Goal: Check status: Check status

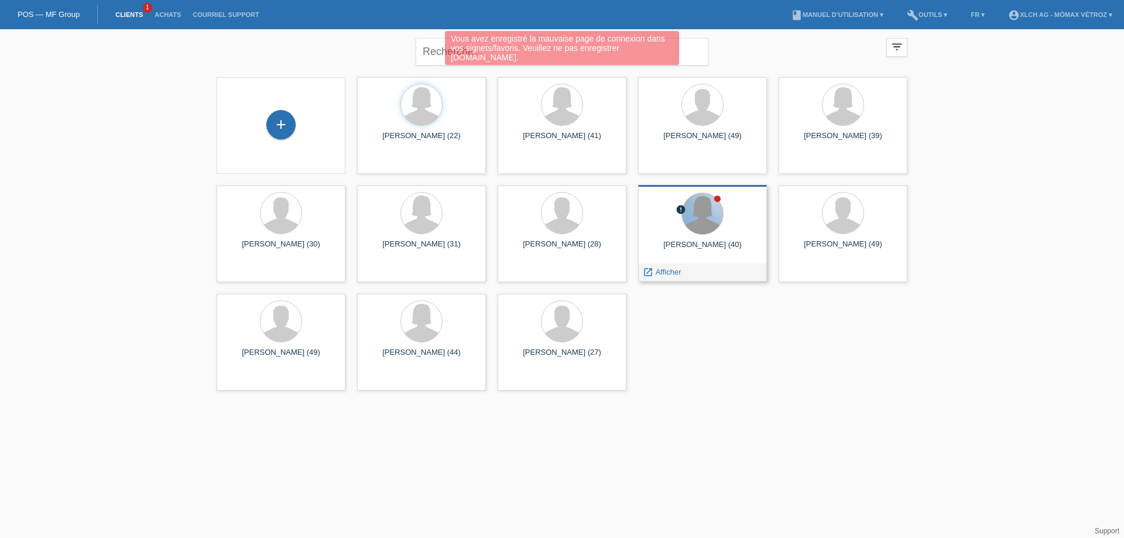
click at [696, 221] on div at bounding box center [702, 213] width 41 height 41
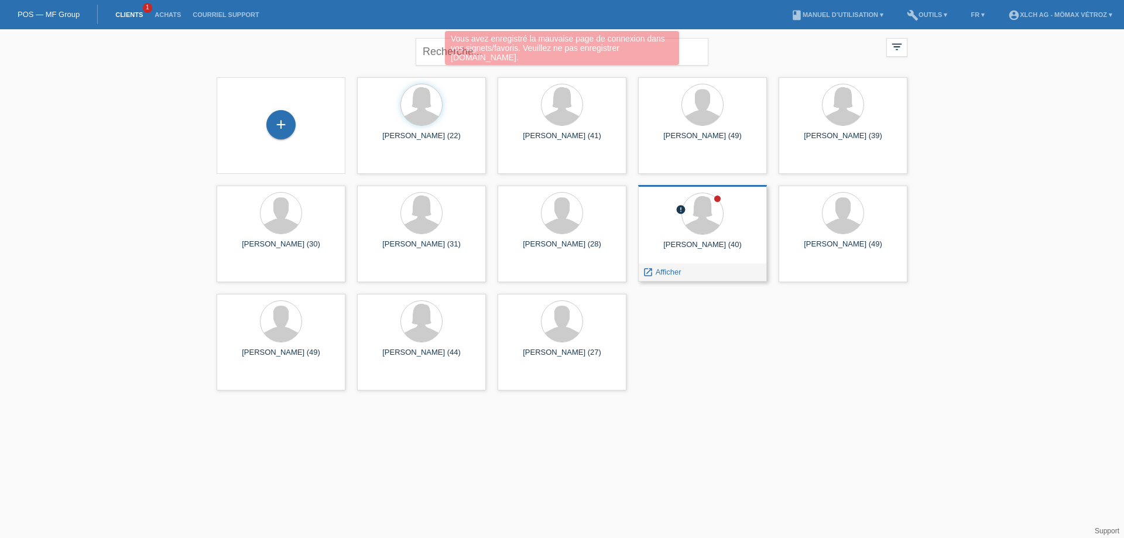
click at [718, 236] on div "error EMILIE LANDRY (40) launch Afficher" at bounding box center [702, 233] width 129 height 97
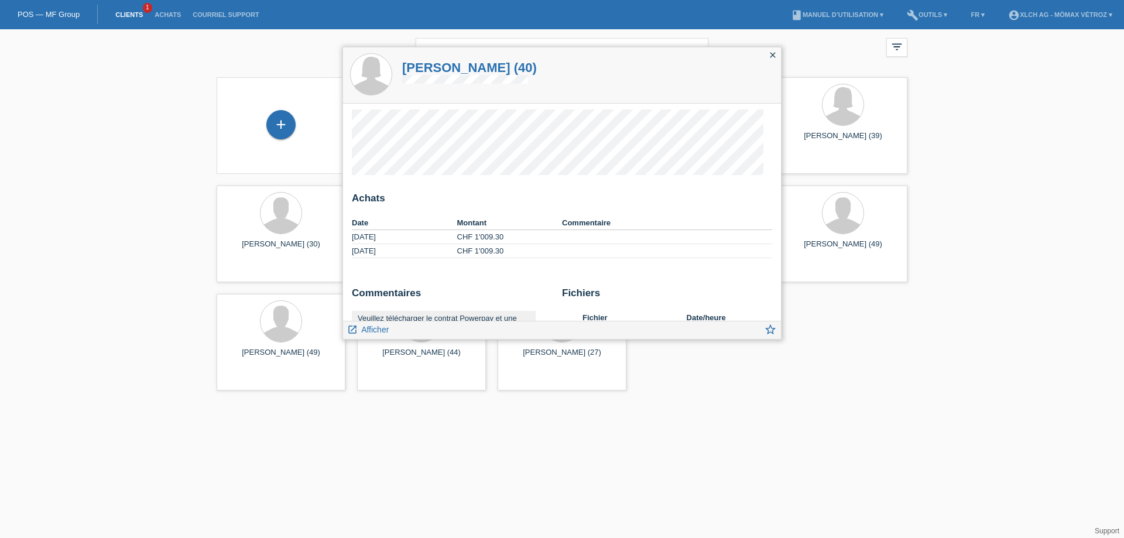
scroll to position [117, 0]
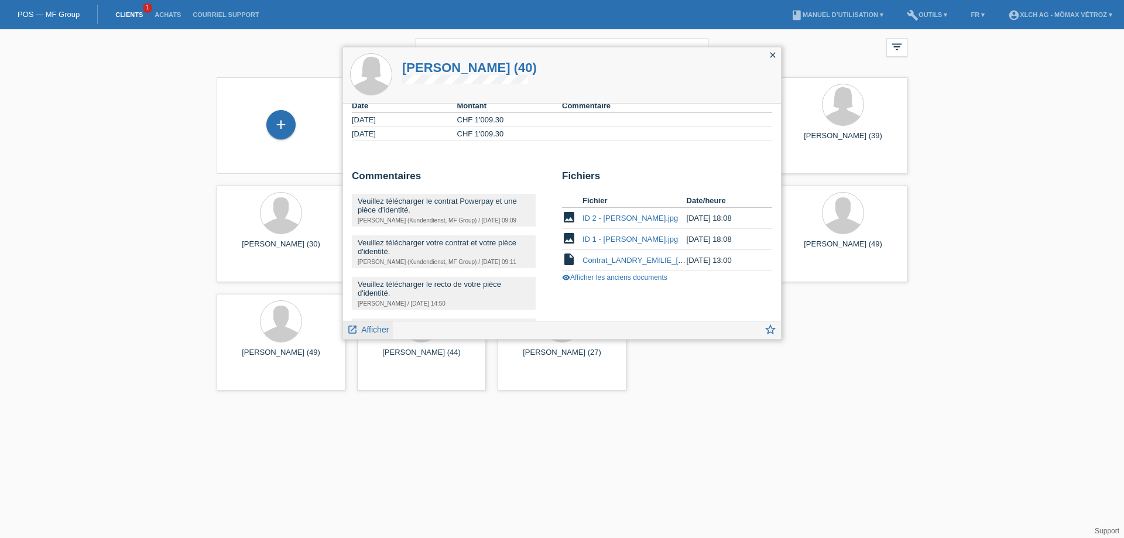
click at [386, 328] on span "Afficher" at bounding box center [375, 329] width 28 height 9
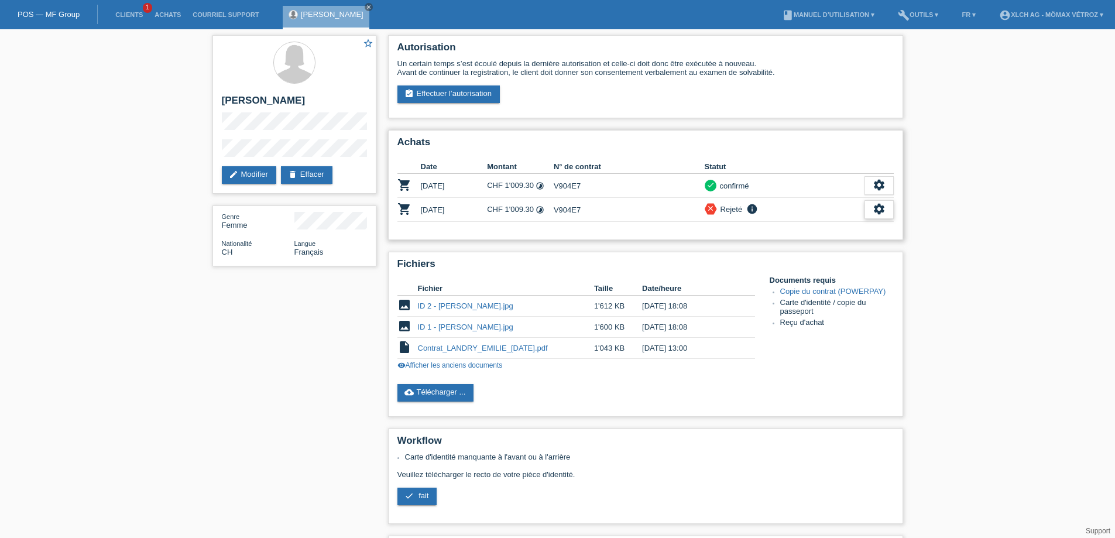
click at [878, 210] on icon "settings" at bounding box center [879, 209] width 13 height 13
click at [816, 225] on div "fullscreen Afficher" at bounding box center [828, 228] width 129 height 18
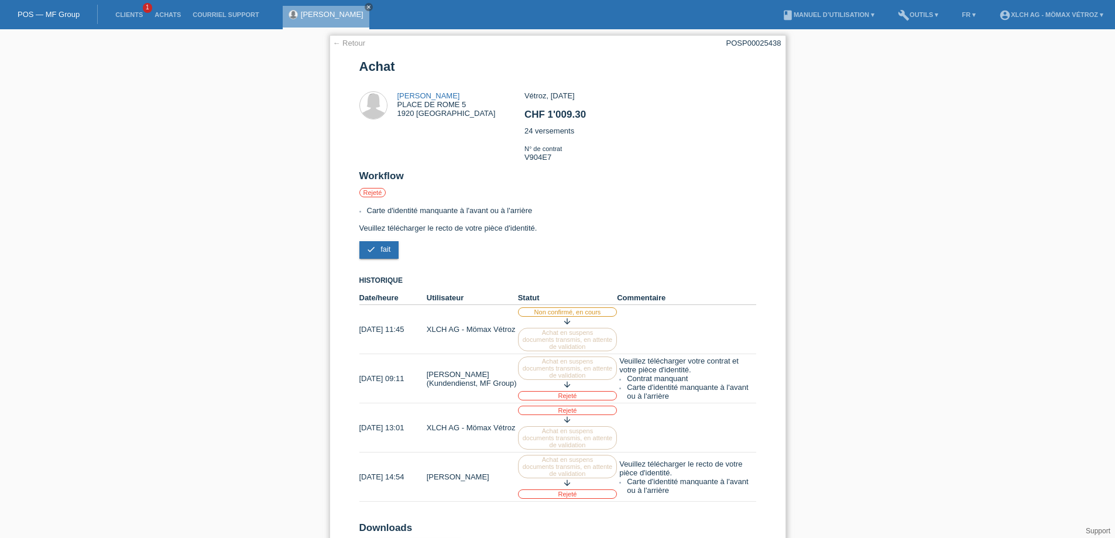
click at [359, 42] on link "← Retour" at bounding box center [349, 43] width 33 height 9
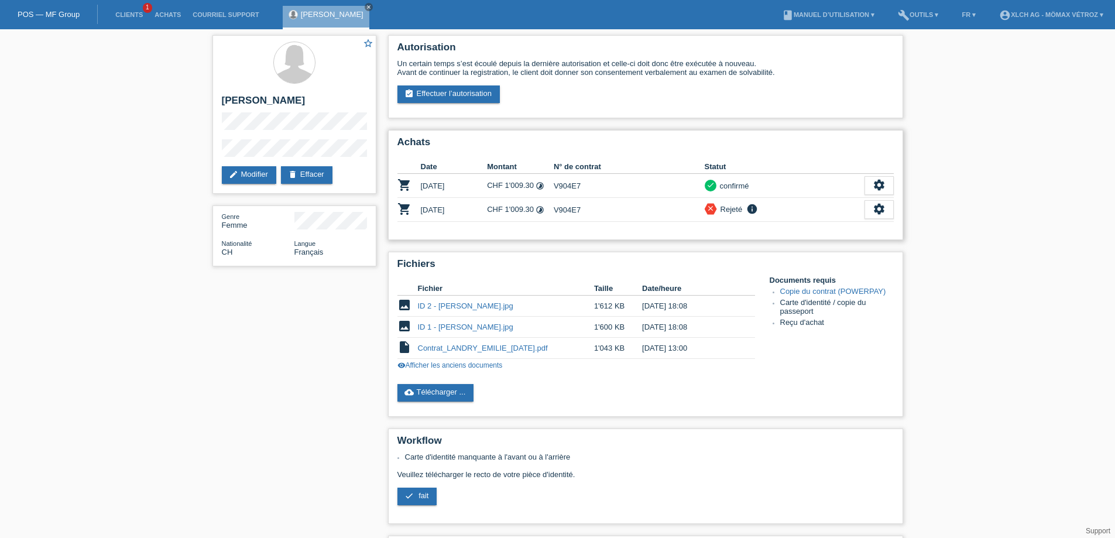
click at [541, 211] on icon "timelapse" at bounding box center [540, 209] width 9 height 9
click at [409, 499] on icon "check" at bounding box center [408, 495] width 9 height 9
